Goal: Consume media (video, audio)

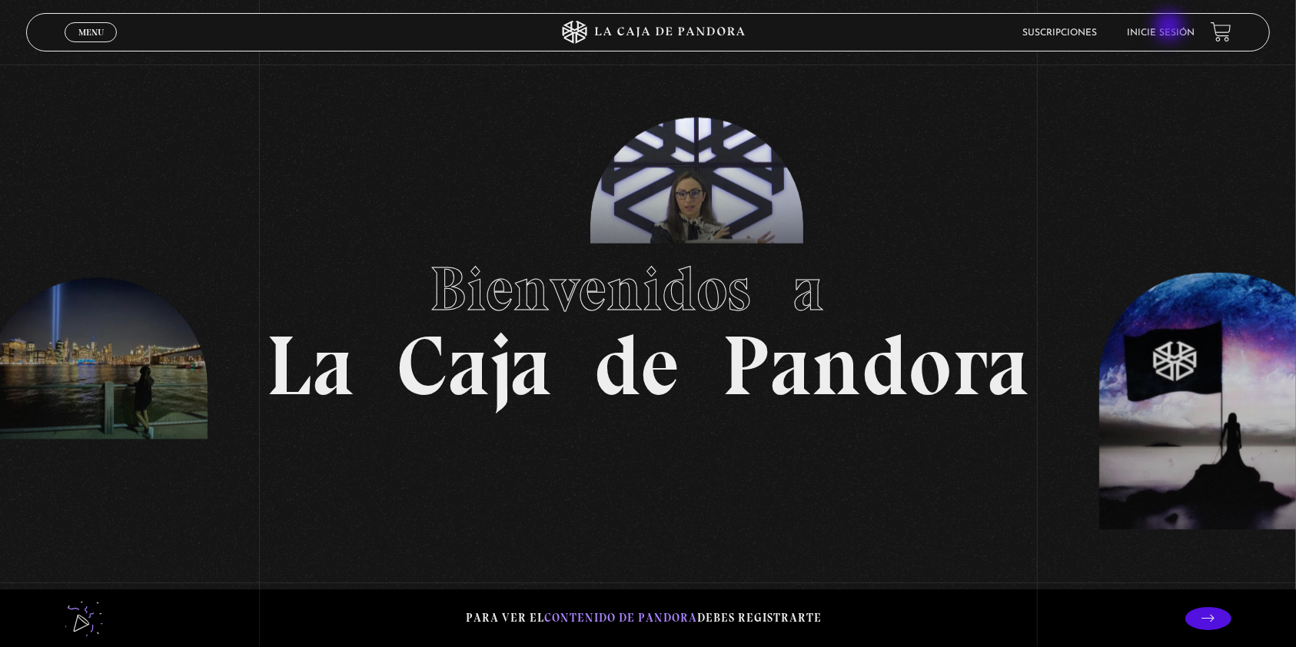
click at [1171, 28] on link "Inicie sesión" at bounding box center [1162, 32] width 68 height 9
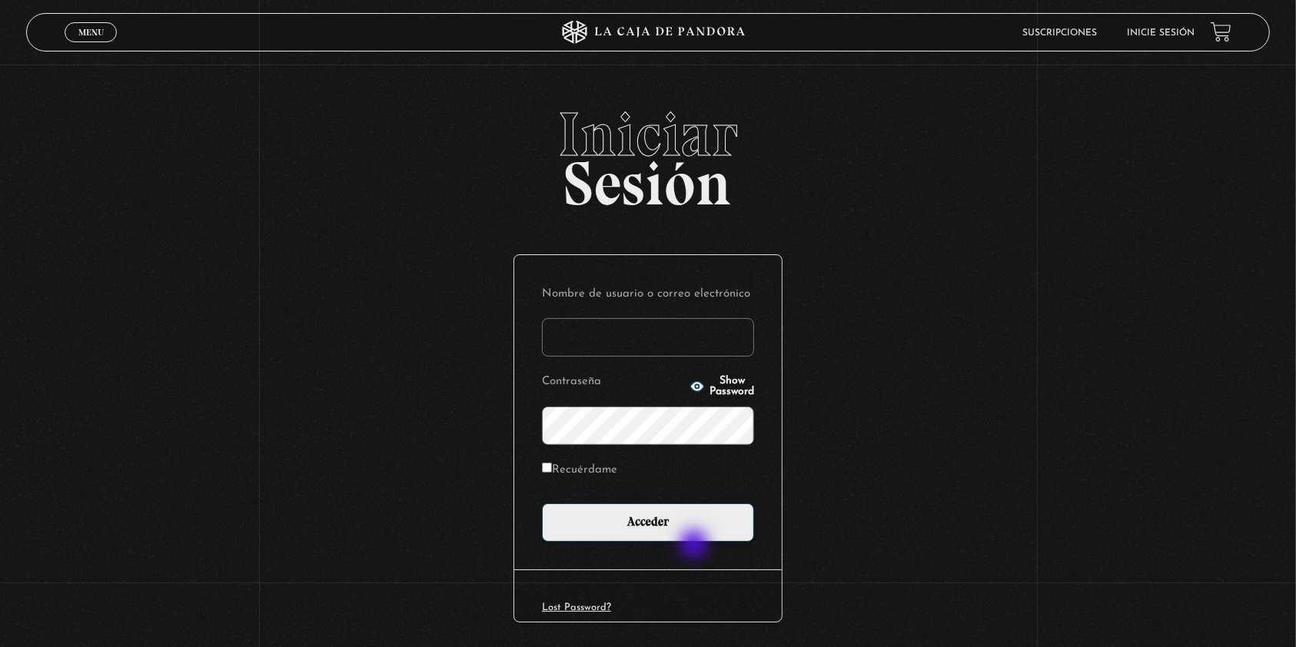
type input "hduarte0712"
click at [696, 546] on div "Nombre de usuario o correo electrónico hduarte0712 Contraseña Show Password Rec…" at bounding box center [647, 412] width 267 height 314
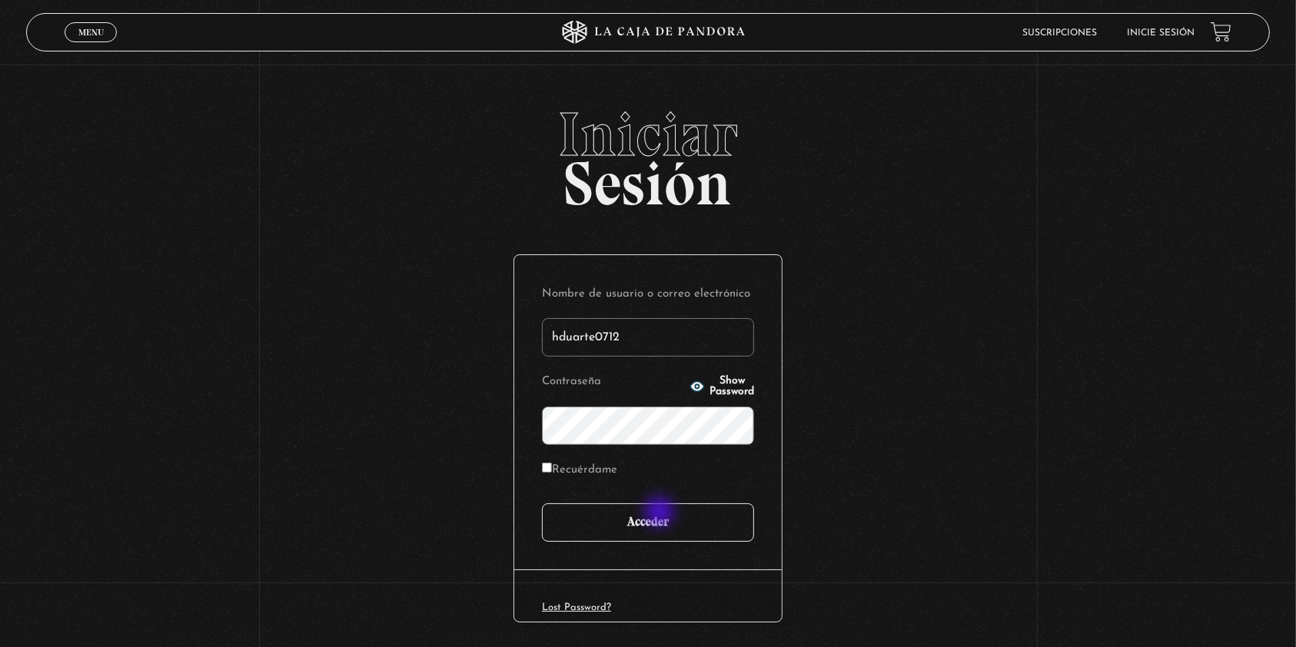
click at [661, 513] on input "Acceder" at bounding box center [648, 522] width 212 height 38
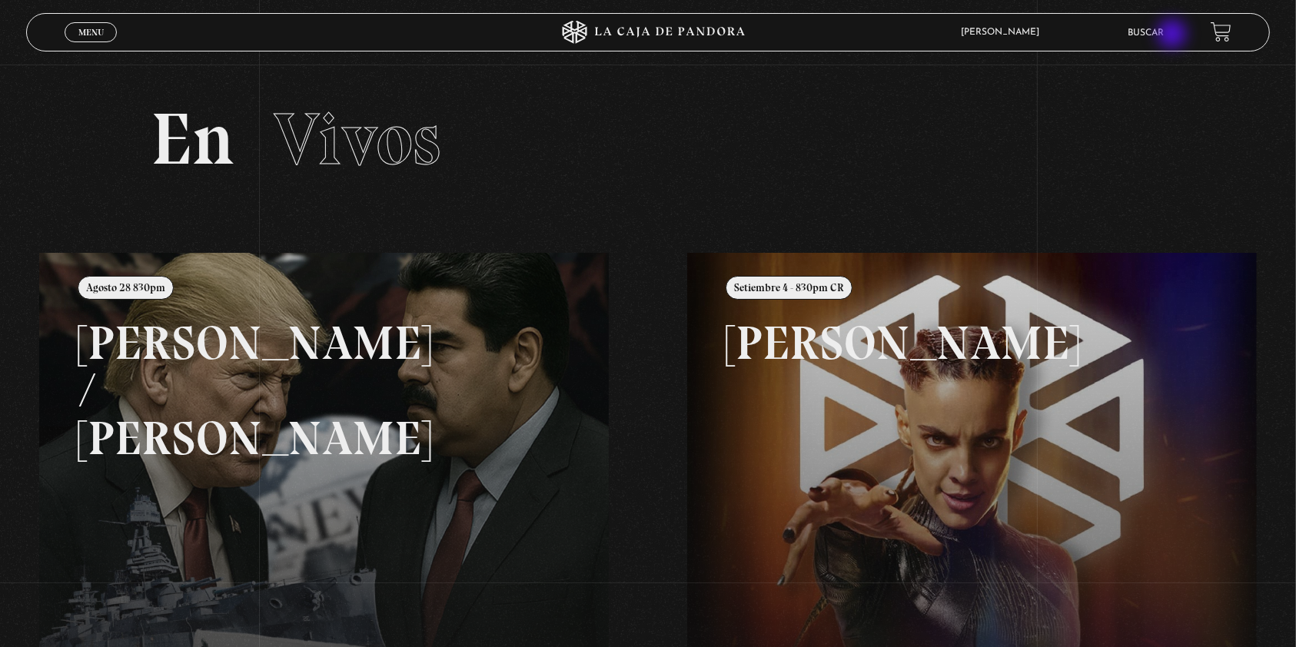
click at [1165, 35] on link "Buscar" at bounding box center [1146, 32] width 36 height 9
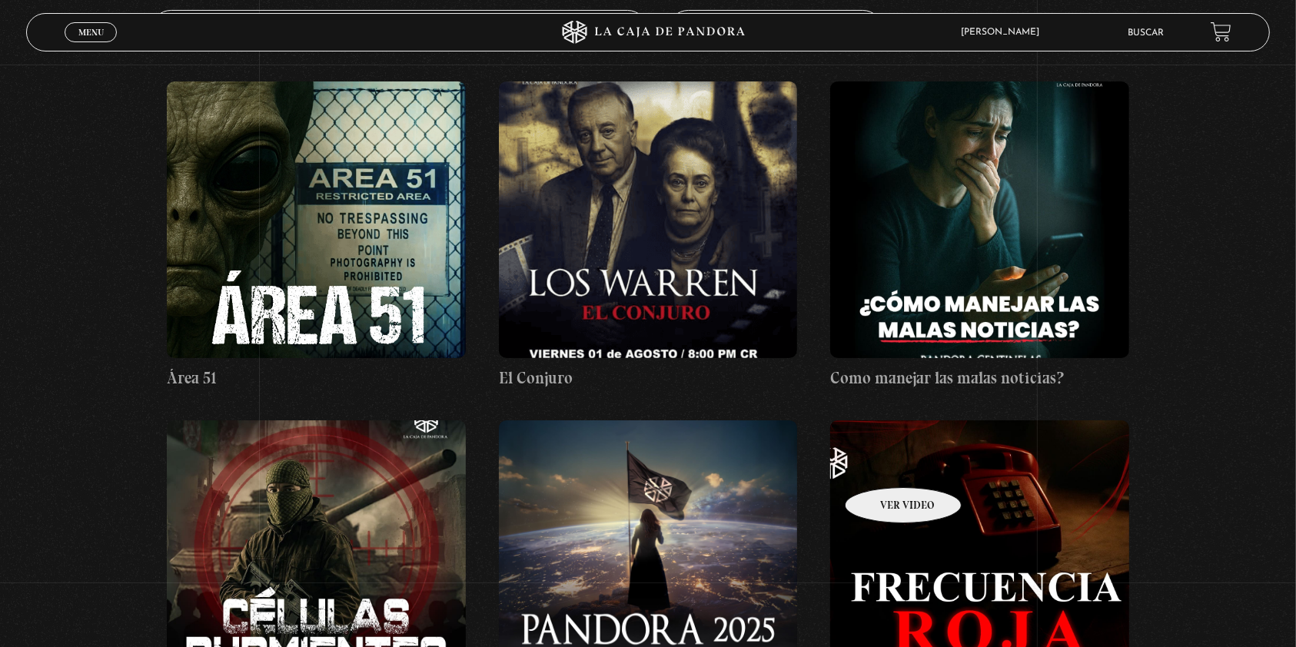
scroll to position [271, 0]
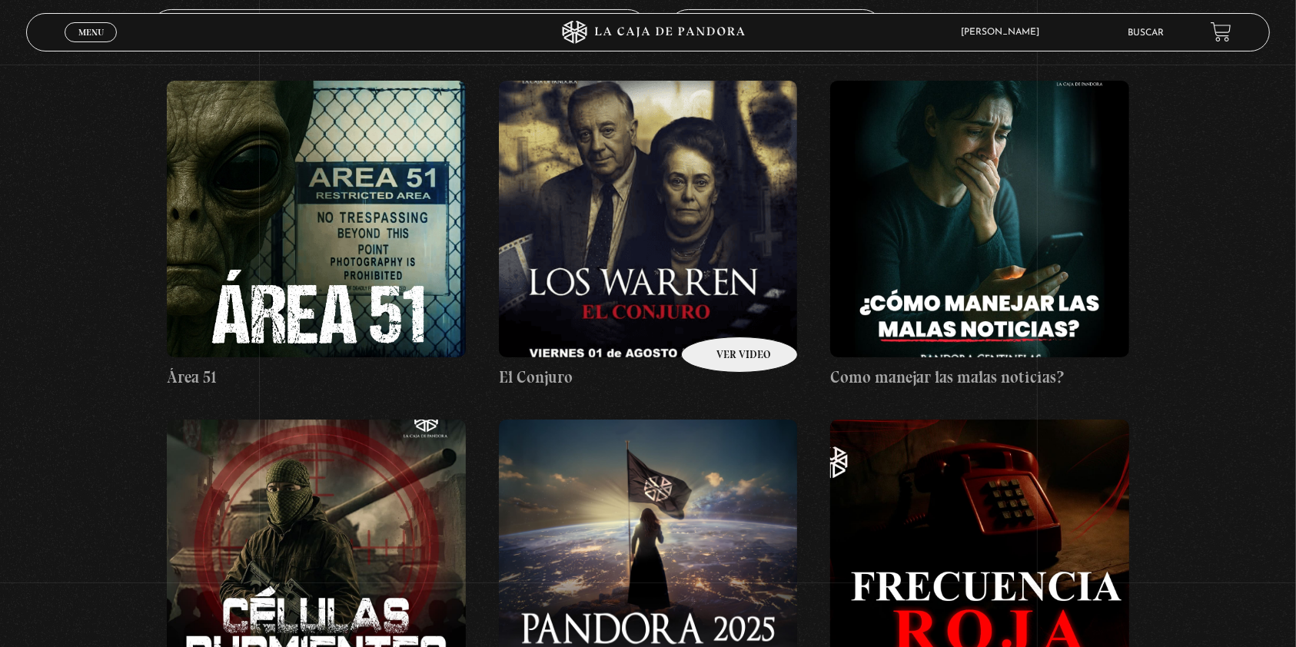
click at [719, 314] on figure at bounding box center [648, 219] width 298 height 277
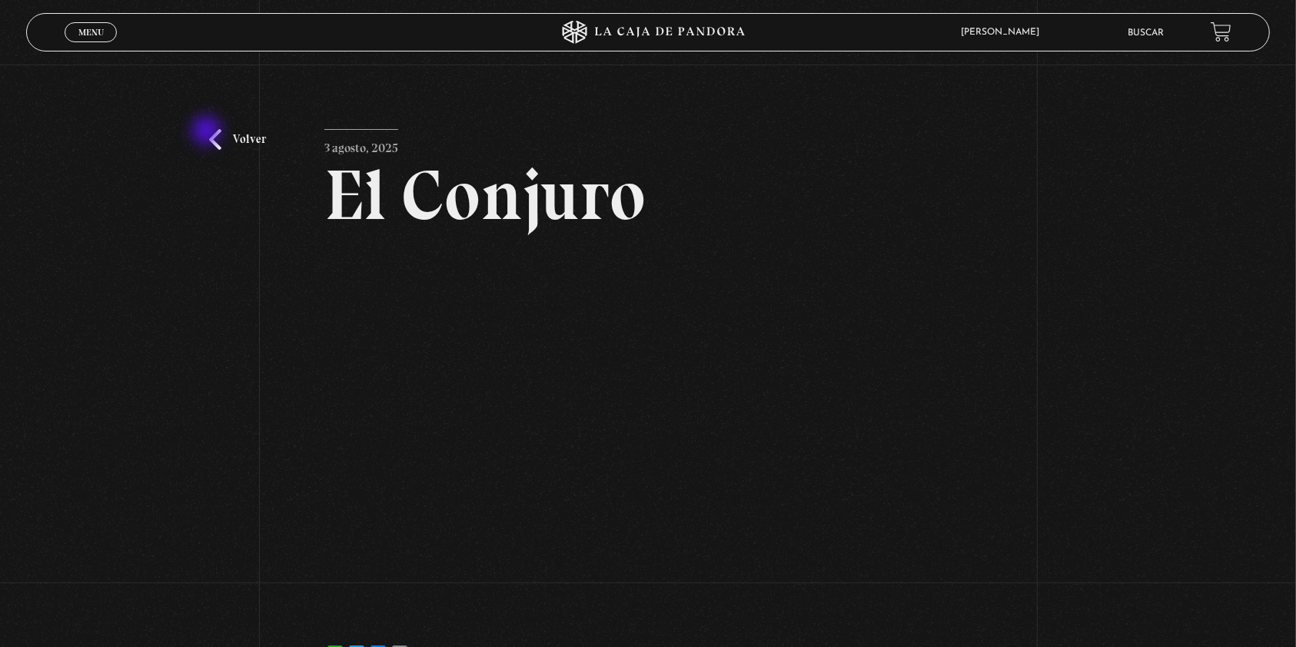
click at [208, 132] on div "Volver [DATE] [GEOGRAPHIC_DATA] WhatsApp Twitter Messenger Email" at bounding box center [648, 376] width 1296 height 623
click at [254, 134] on link "Volver" at bounding box center [237, 139] width 57 height 21
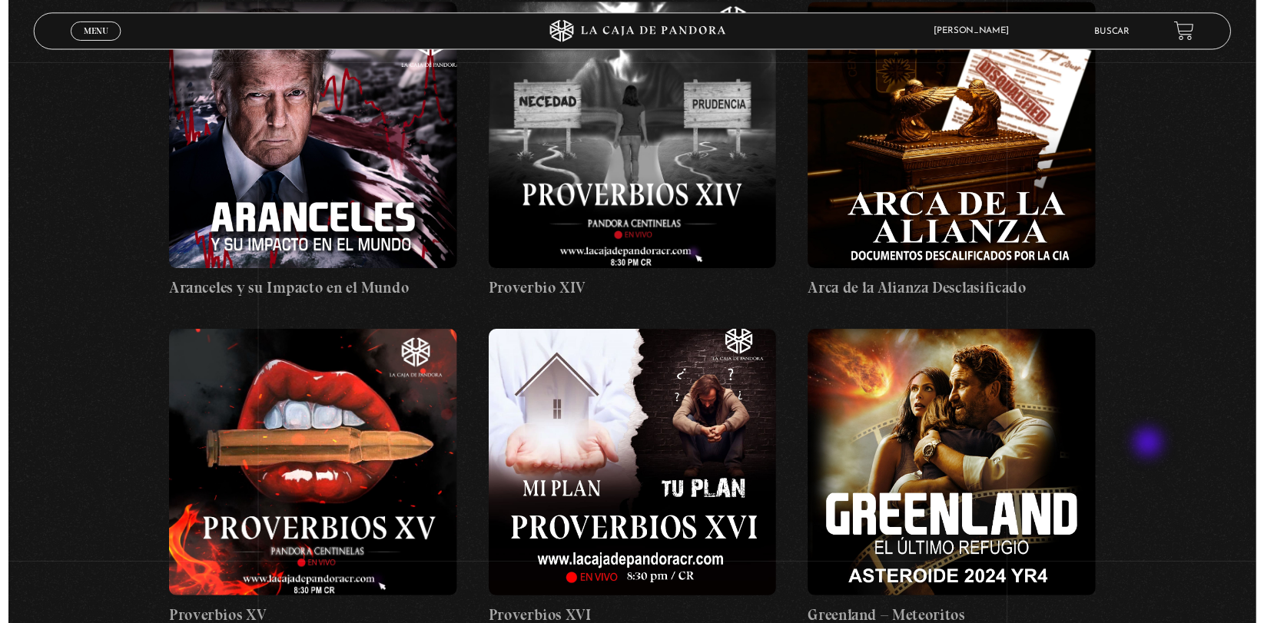
scroll to position [4145, 0]
